Goal: Transaction & Acquisition: Purchase product/service

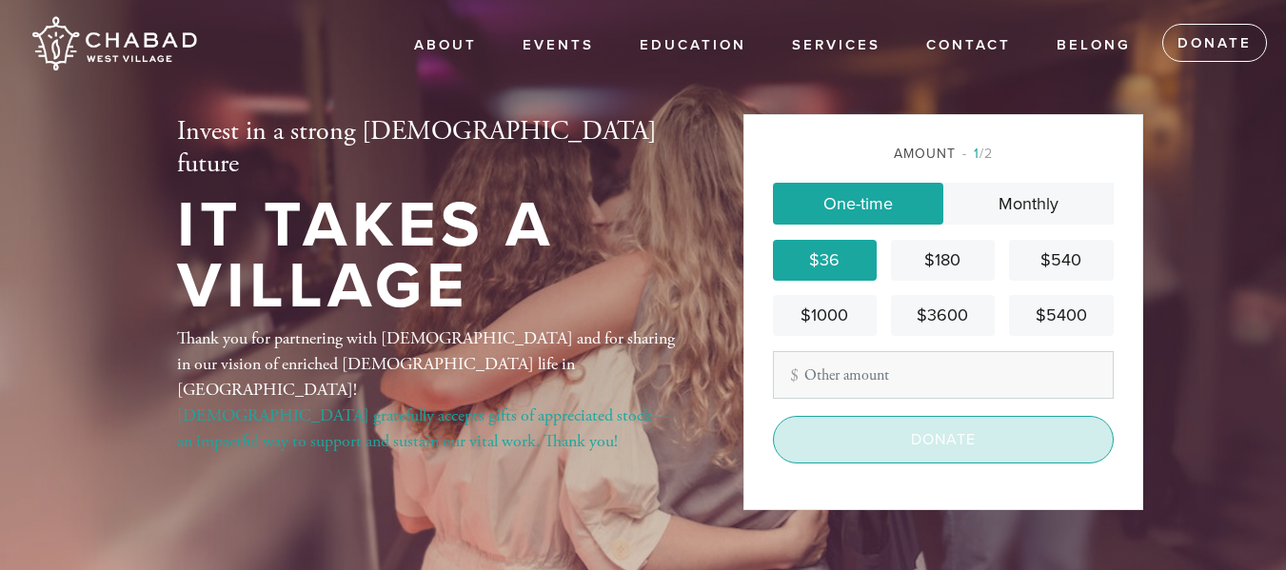
click at [868, 450] on input "Donate" at bounding box center [943, 440] width 341 height 48
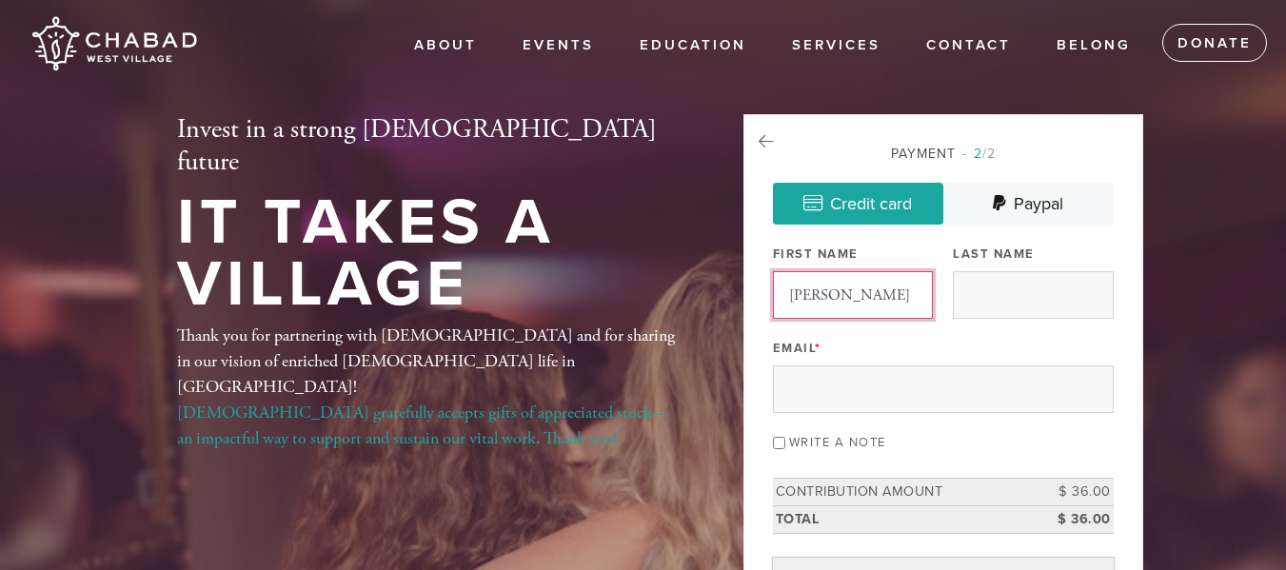
type input "Jacqueline"
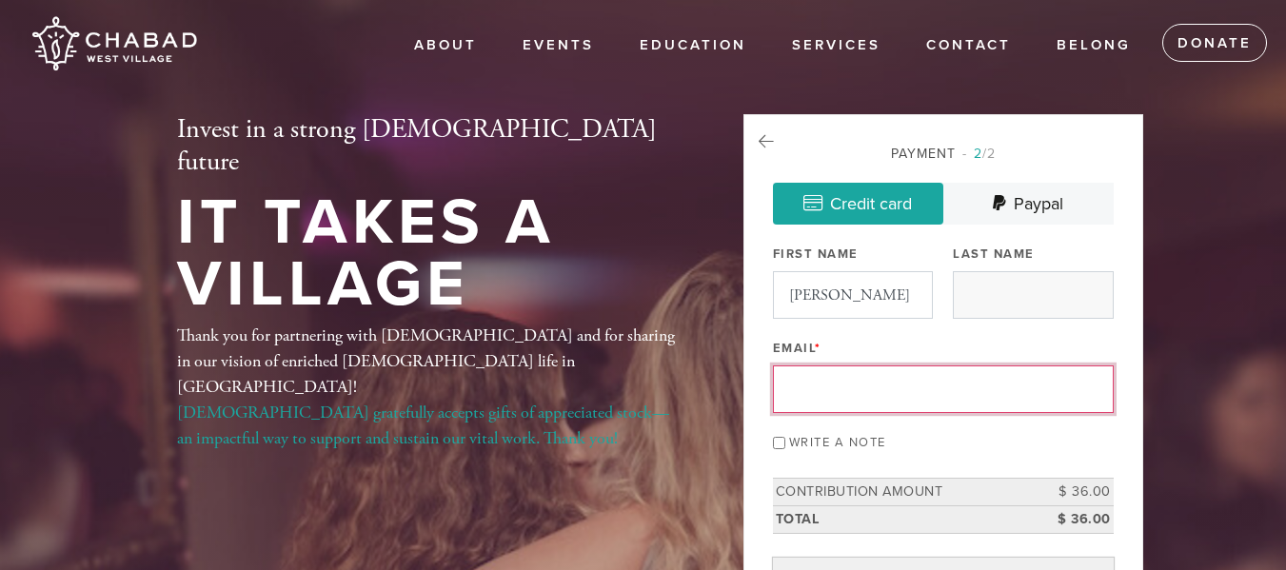
type input "j"
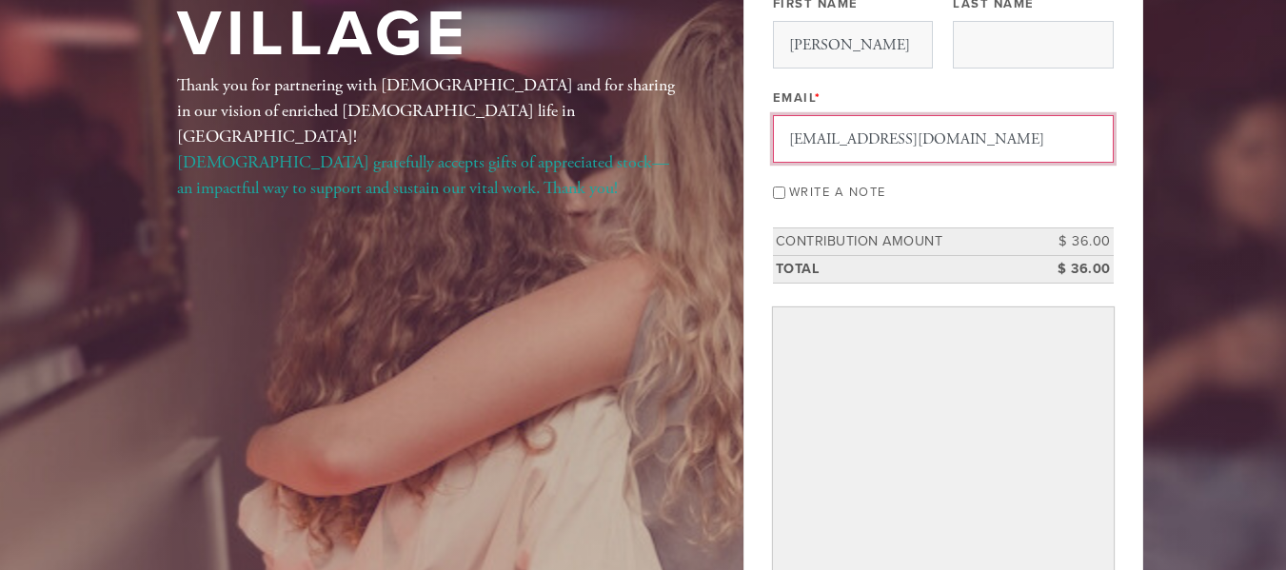
scroll to position [299, 0]
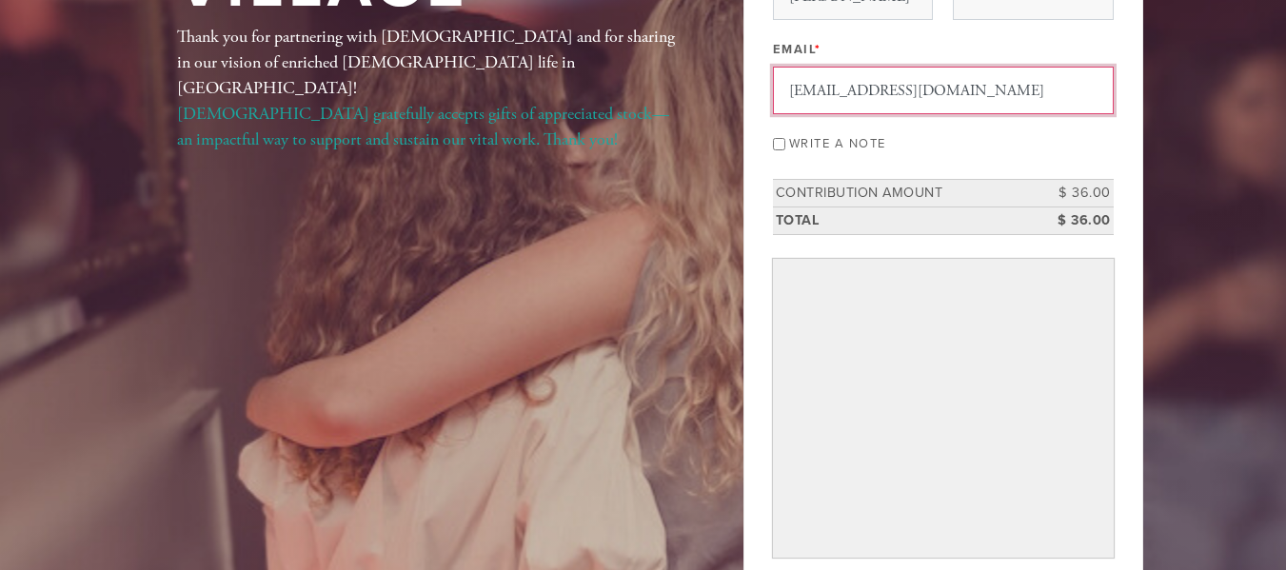
type input "jacks112@msn.com"
click at [770, 141] on div "Payment 2 /2 Credit card Paypal Payment Processor Pay Later Credit Card PayPal …" at bounding box center [943, 242] width 400 height 854
click at [774, 145] on input "Write a note" at bounding box center [779, 144] width 12 height 12
checkbox input "true"
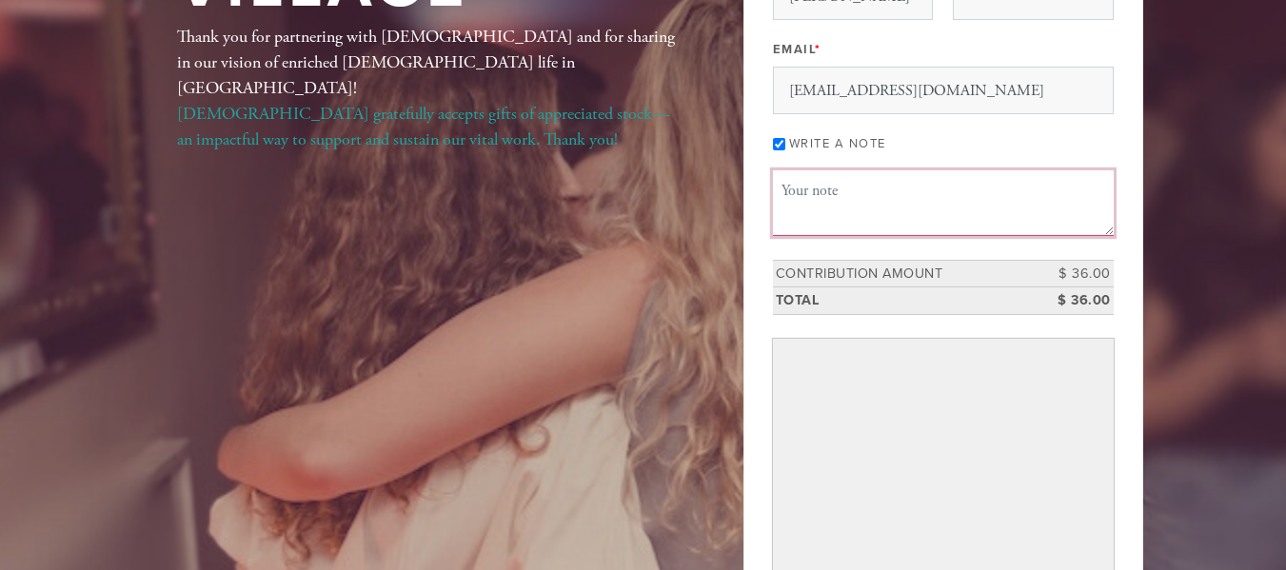
click at [841, 208] on textarea "Message or dedication" at bounding box center [943, 202] width 341 height 65
type textarea "S"
type textarea "SHANA TOVA U'METUKA :)"
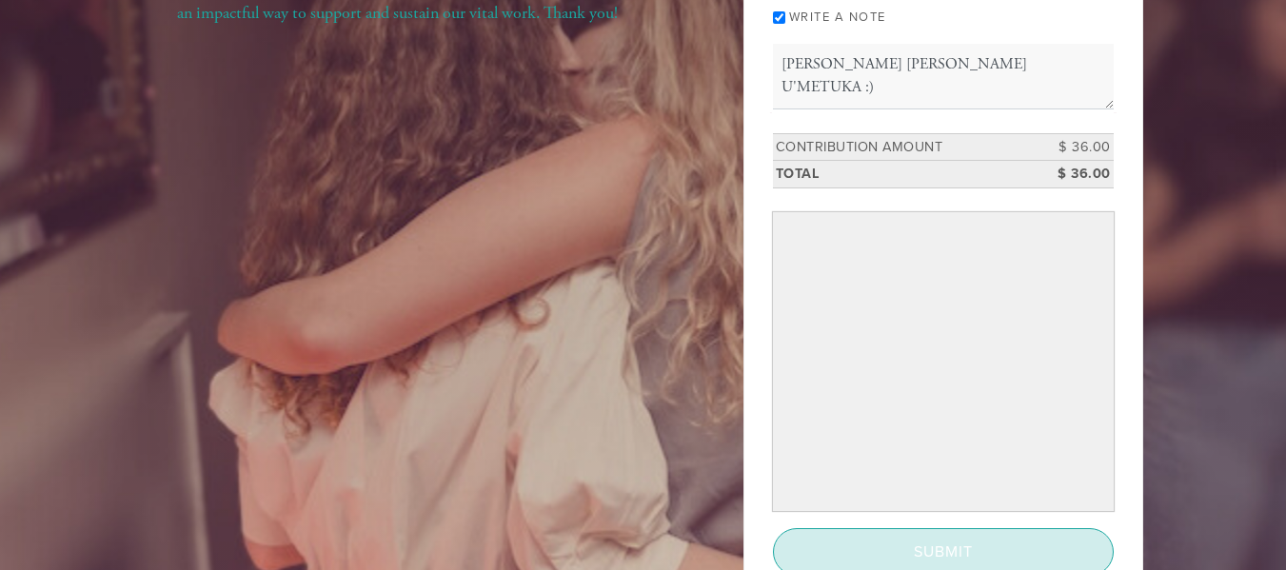
scroll to position [431, 0]
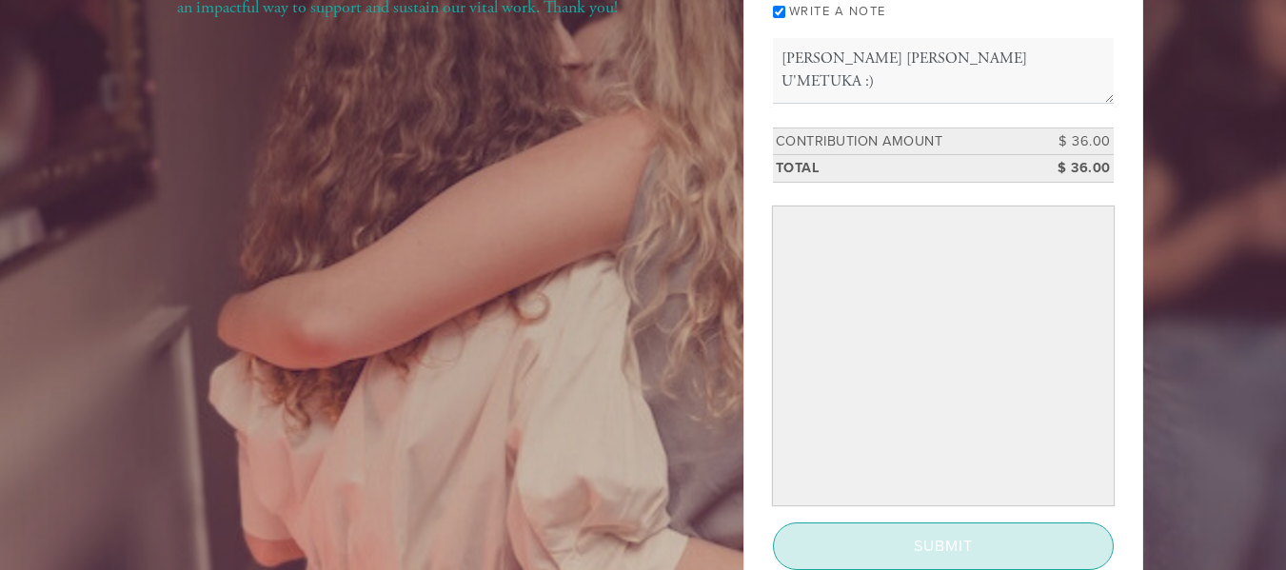
click at [945, 549] on input "Submit" at bounding box center [943, 547] width 341 height 48
